Goal: Find contact information: Find contact information

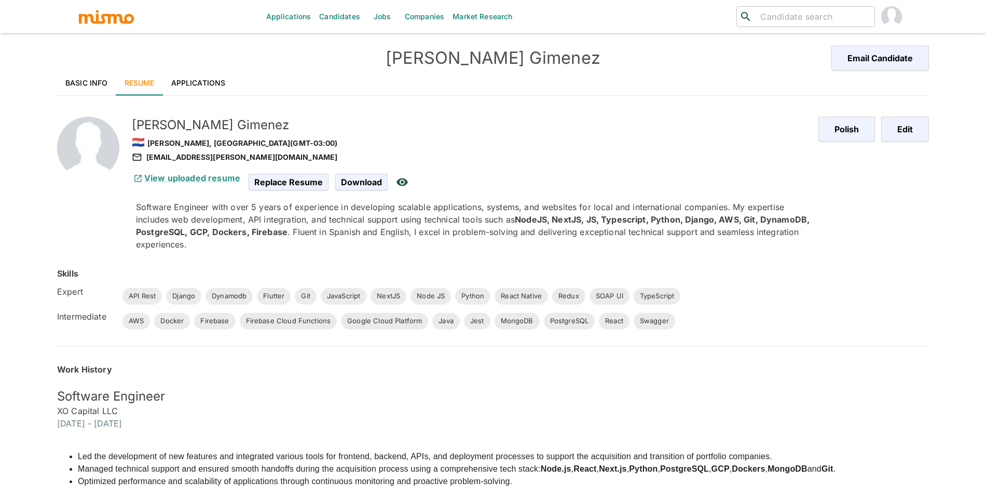
click at [207, 154] on div "[EMAIL_ADDRESS][PERSON_NAME][DOMAIN_NAME]" at bounding box center [471, 157] width 678 height 12
copy div "[EMAIL_ADDRESS][PERSON_NAME][DOMAIN_NAME]"
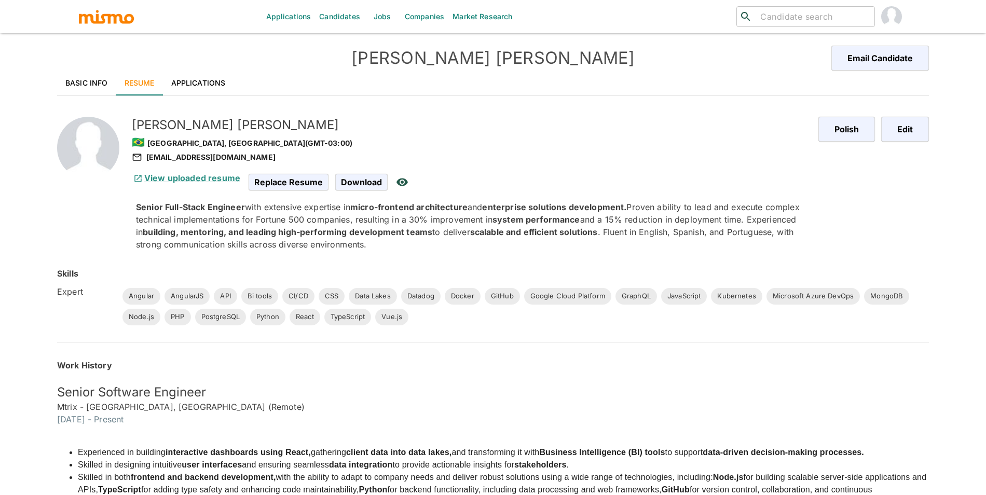
click at [478, 63] on h4 "Jeferson Franco" at bounding box center [493, 58] width 436 height 21
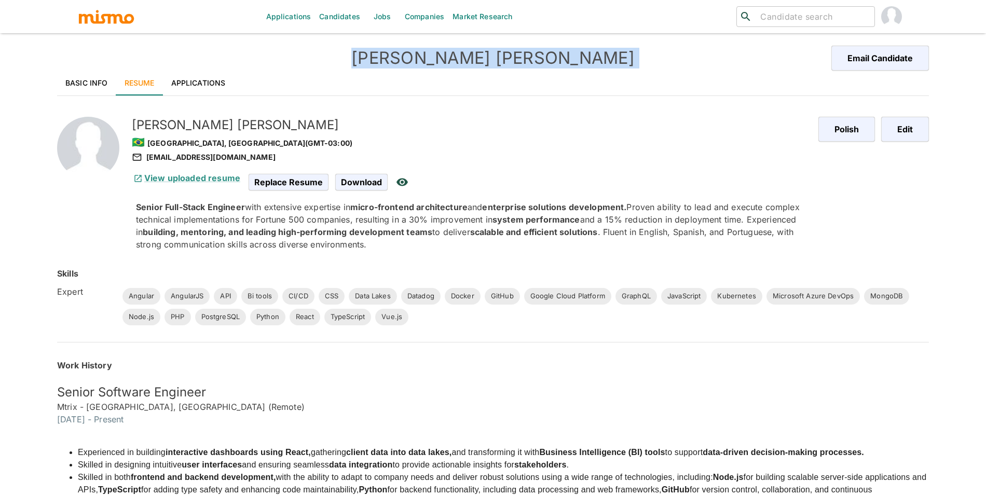
click at [478, 63] on h4 "Jeferson Franco" at bounding box center [493, 58] width 436 height 21
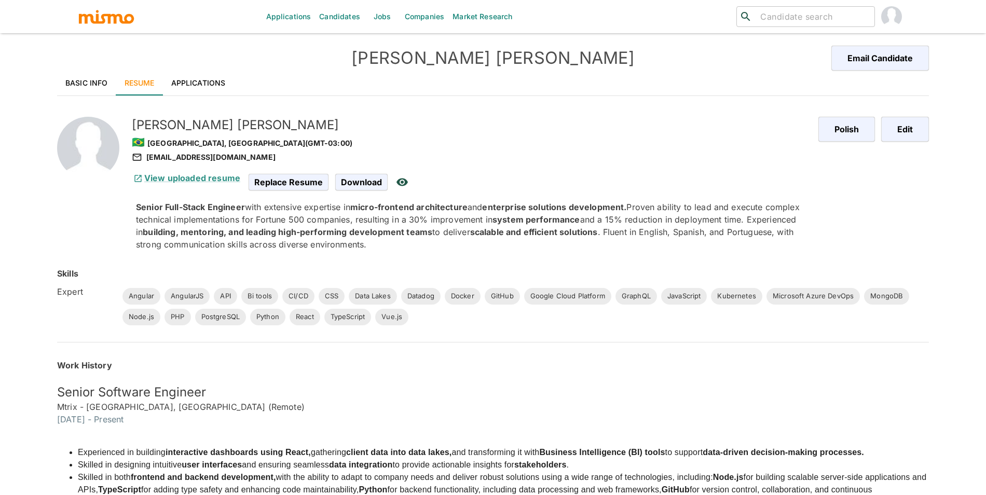
click at [198, 125] on h5 "Jeferson Franco" at bounding box center [471, 125] width 678 height 17
copy h5 "Jeferson Franco"
click at [229, 157] on div "jefersonfranco@protonmail.com" at bounding box center [471, 157] width 678 height 12
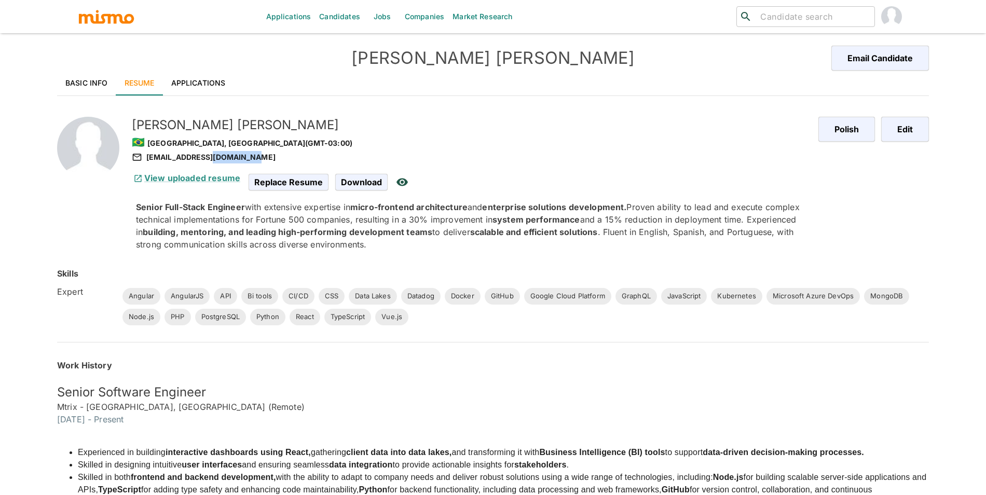
click at [229, 157] on div "jefersonfranco@protonmail.com" at bounding box center [471, 157] width 678 height 12
copy div "jefersonfranco@protonmail.com"
